Goal: Find specific page/section: Find specific page/section

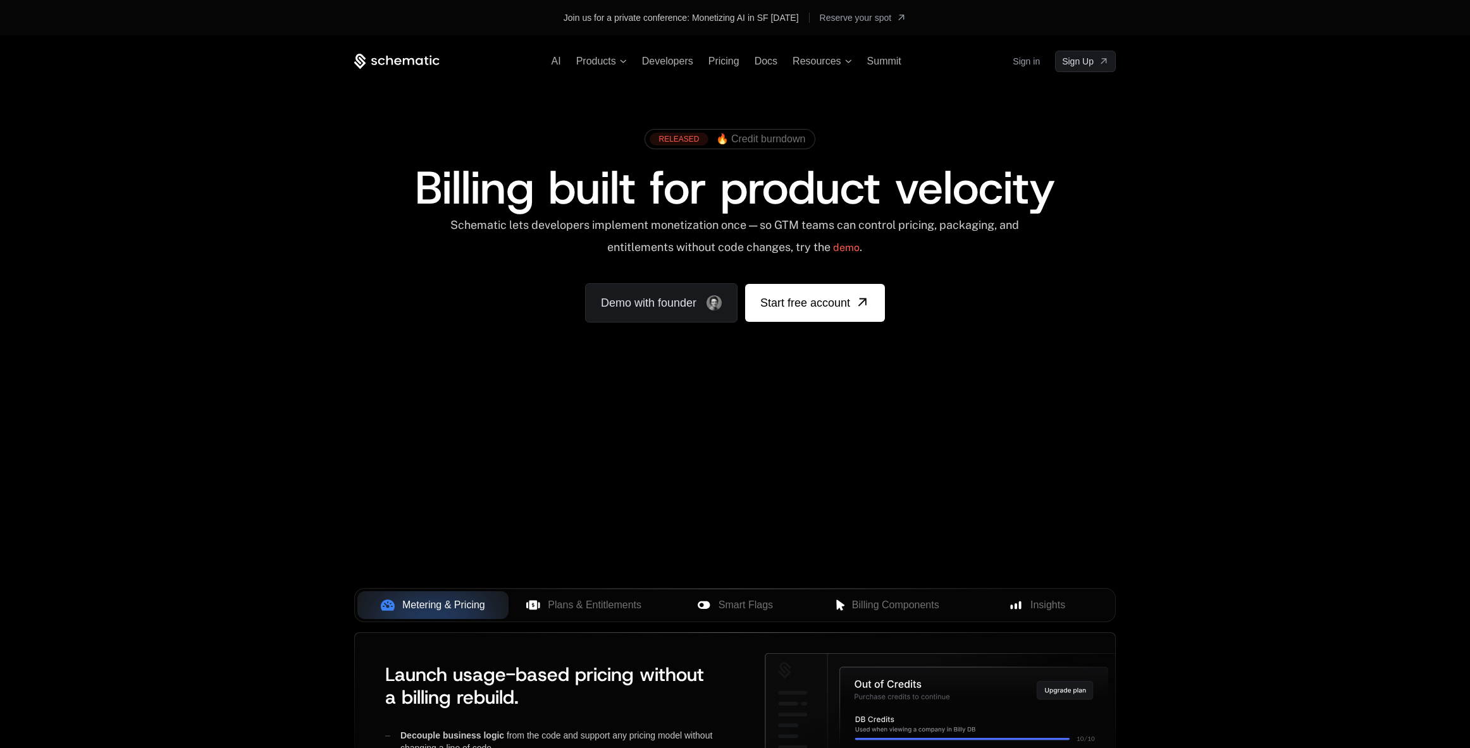
click at [1024, 62] on link "Sign in" at bounding box center [1025, 61] width 27 height 20
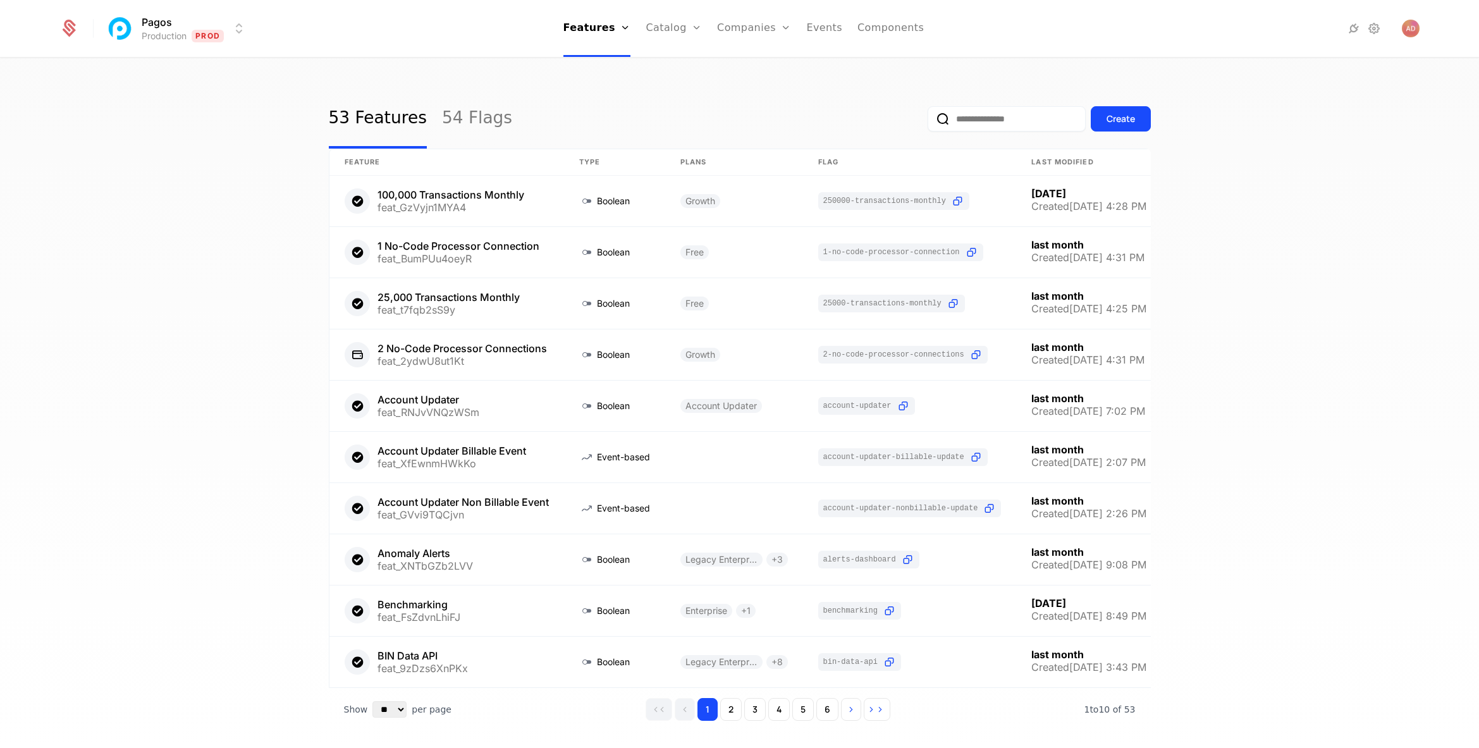
click at [225, 25] on html "Pagos Production Prod Features Features Flags Catalog Plans Add Ons Credits Con…" at bounding box center [739, 374] width 1479 height 748
click at [215, 95] on div "Development Dev" at bounding box center [216, 90] width 214 height 25
click at [982, 121] on input "email" at bounding box center [1007, 118] width 158 height 25
click at [747, 34] on link "Companies" at bounding box center [756, 28] width 74 height 57
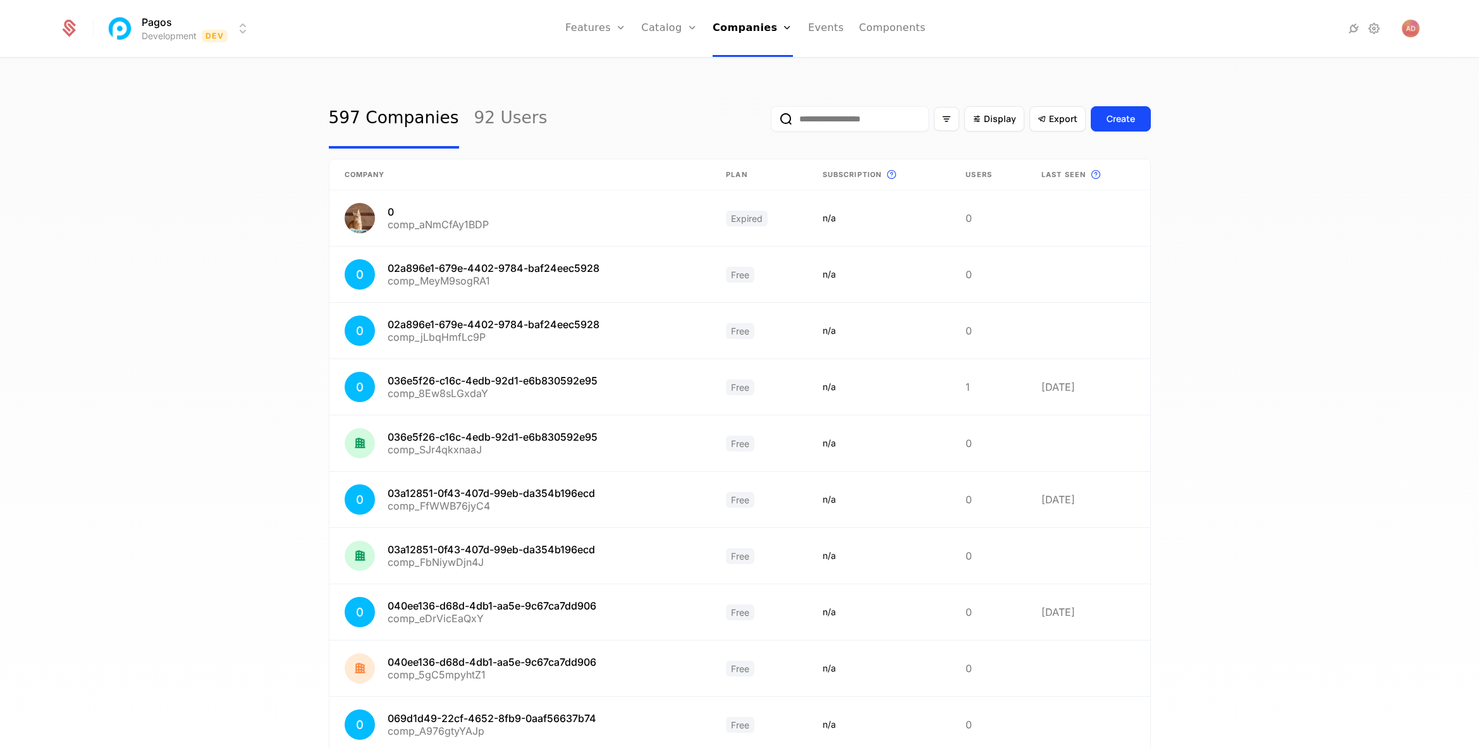
click at [831, 116] on input "email" at bounding box center [850, 118] width 158 height 25
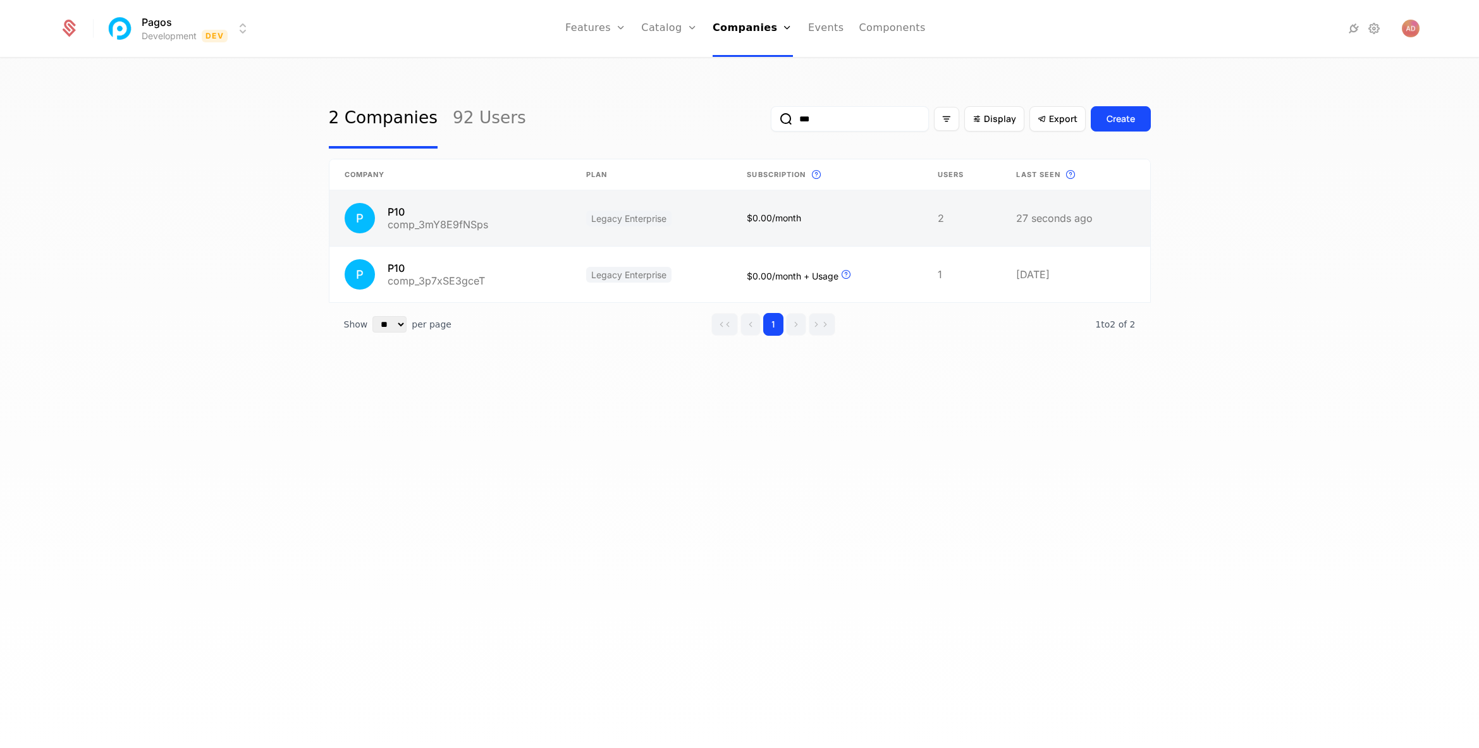
type input "***"
click at [410, 231] on link at bounding box center [450, 218] width 242 height 56
